Goal: Transaction & Acquisition: Purchase product/service

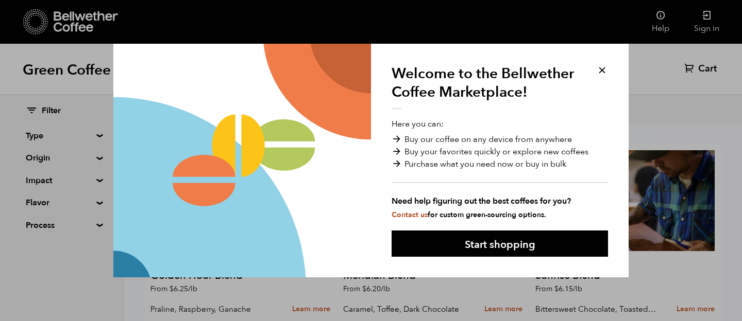
click at [602, 70] on button at bounding box center [602, 70] width 12 height 12
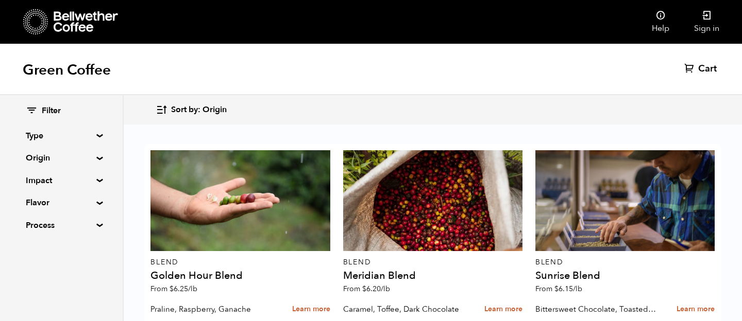
scroll to position [242, 0]
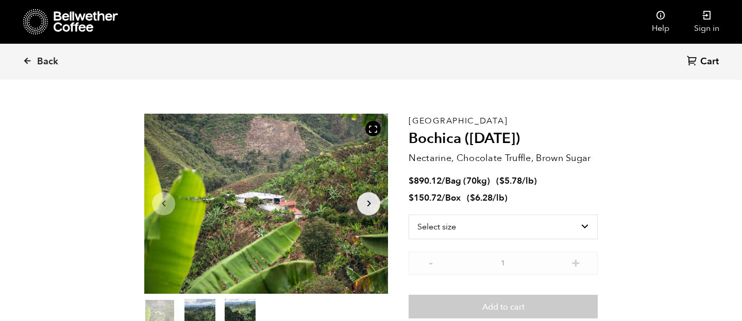
scroll to position [23, 0]
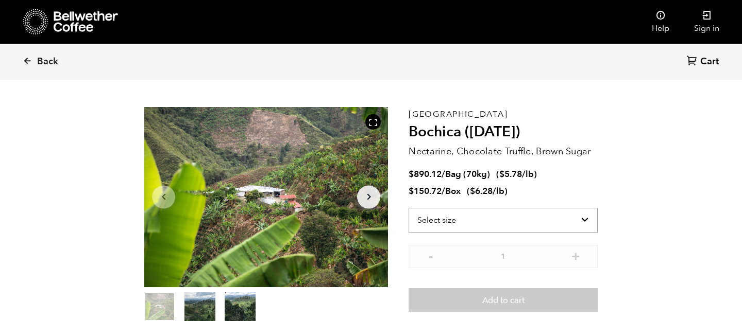
click at [531, 226] on select "Select size Bag (70kg) (154 lbs) Box (24 lbs)" at bounding box center [502, 220] width 189 height 25
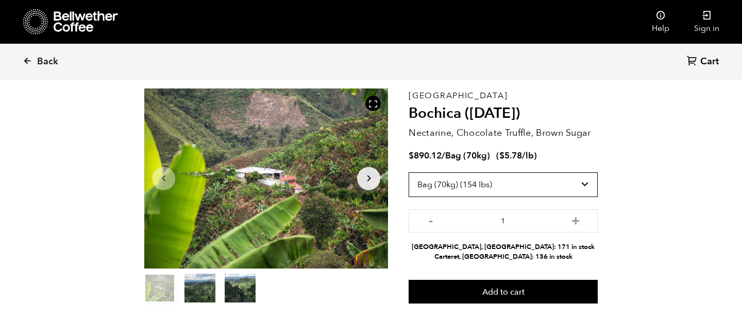
scroll to position [41, 0]
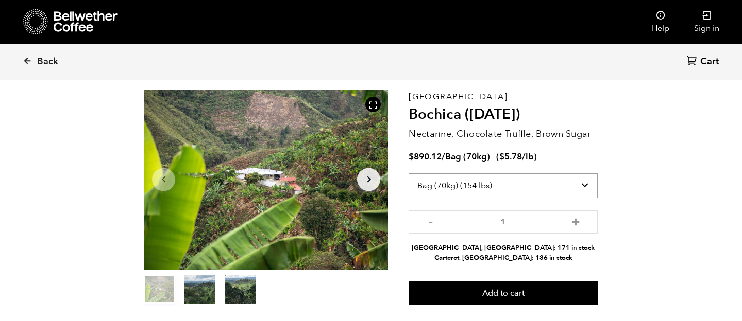
click at [512, 182] on select "Select size Bag (70kg) (154 lbs) Box (24 lbs)" at bounding box center [502, 186] width 189 height 25
select select "box"
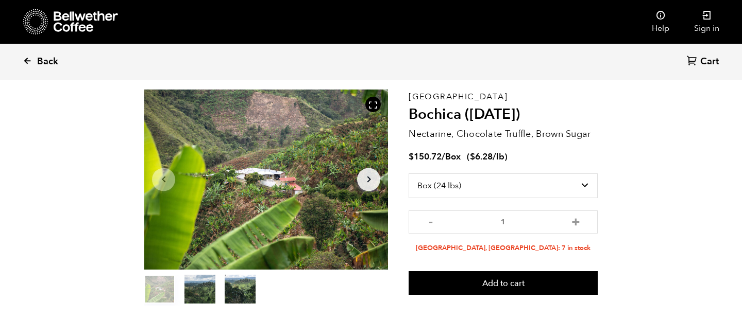
click at [50, 58] on span "Back" at bounding box center [47, 62] width 21 height 12
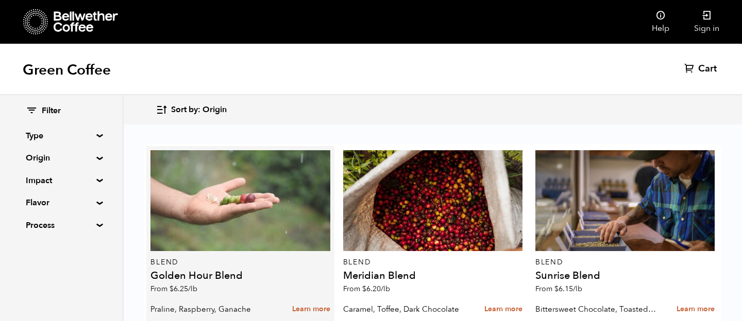
scroll to position [227, 0]
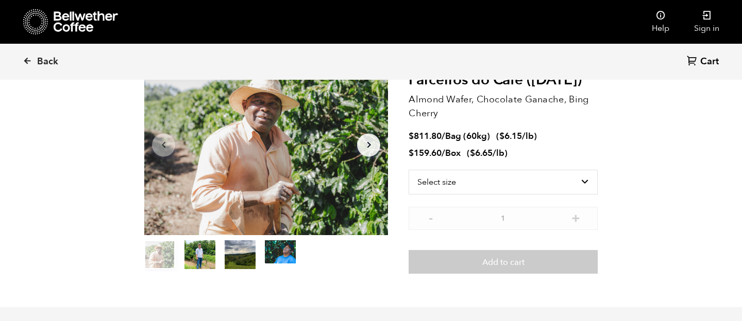
scroll to position [49, 0]
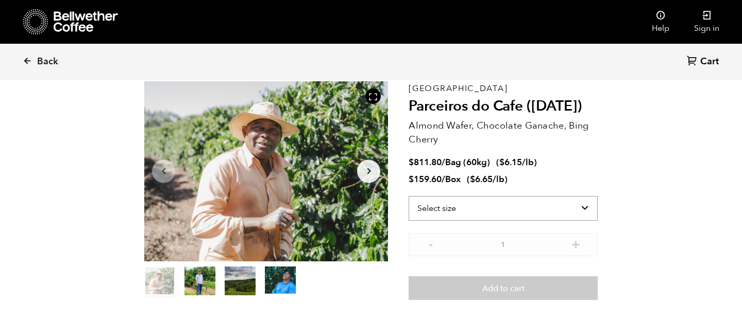
click at [573, 208] on select "Select size Bag (60kg) (132 lbs) Box (24 lbs)" at bounding box center [502, 208] width 189 height 25
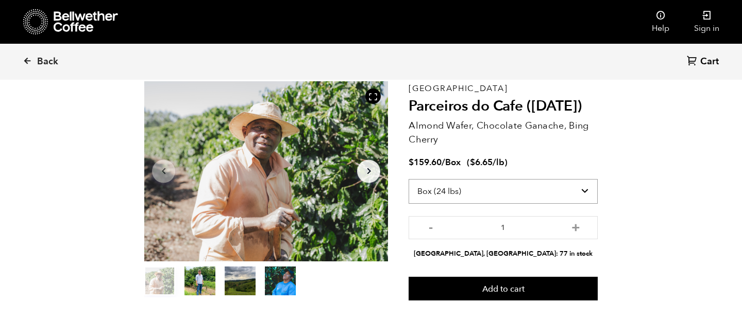
click at [490, 195] on select "Select size Bag (60kg) (132 lbs) Box (24 lbs)" at bounding box center [502, 191] width 189 height 25
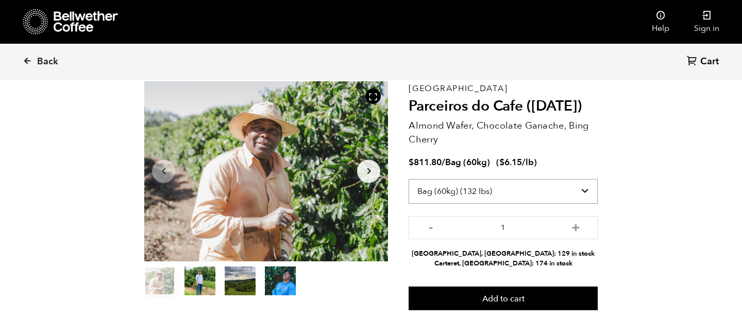
click at [481, 192] on select "Select size Bag (60kg) (132 lbs) Box (24 lbs)" at bounding box center [502, 191] width 189 height 25
select select "box"
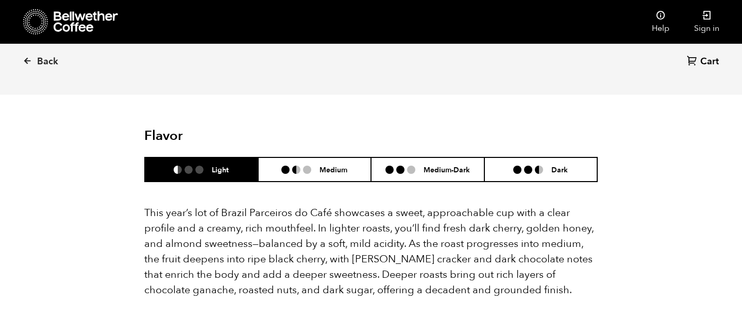
scroll to position [950, 0]
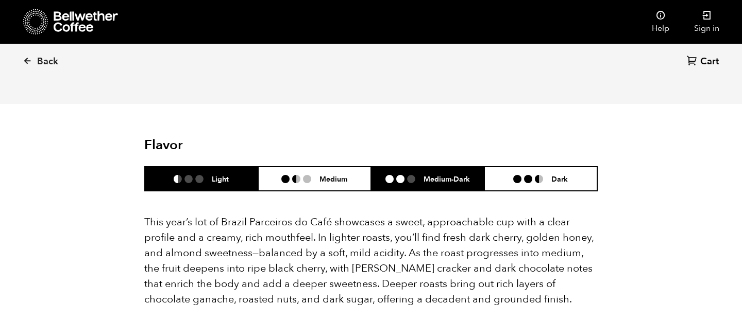
click at [428, 175] on h6 "Medium-Dark" at bounding box center [446, 179] width 46 height 9
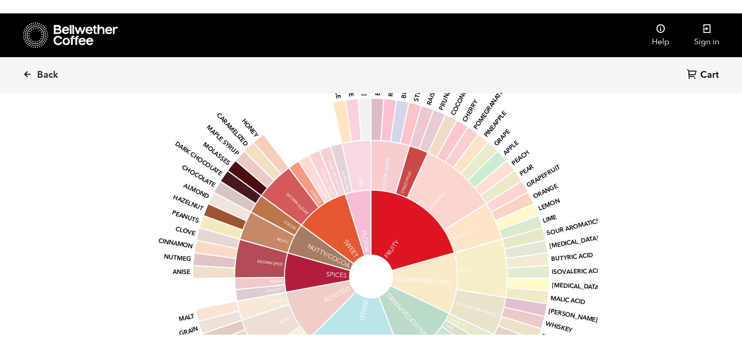
scroll to position [1323, 0]
